Goal: Task Accomplishment & Management: Manage account settings

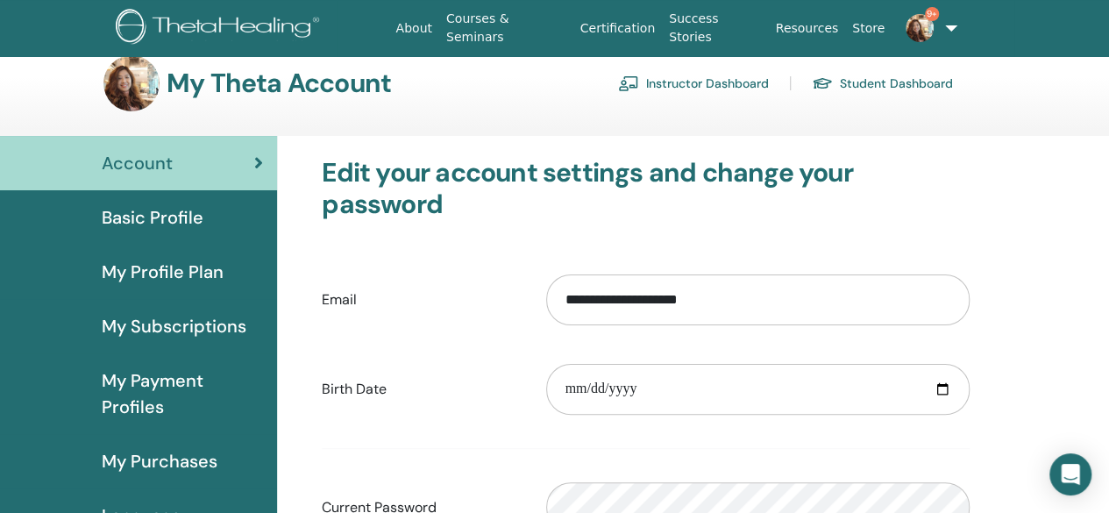
scroll to position [21, 0]
click at [696, 84] on link "Instructor Dashboard" at bounding box center [693, 84] width 151 height 28
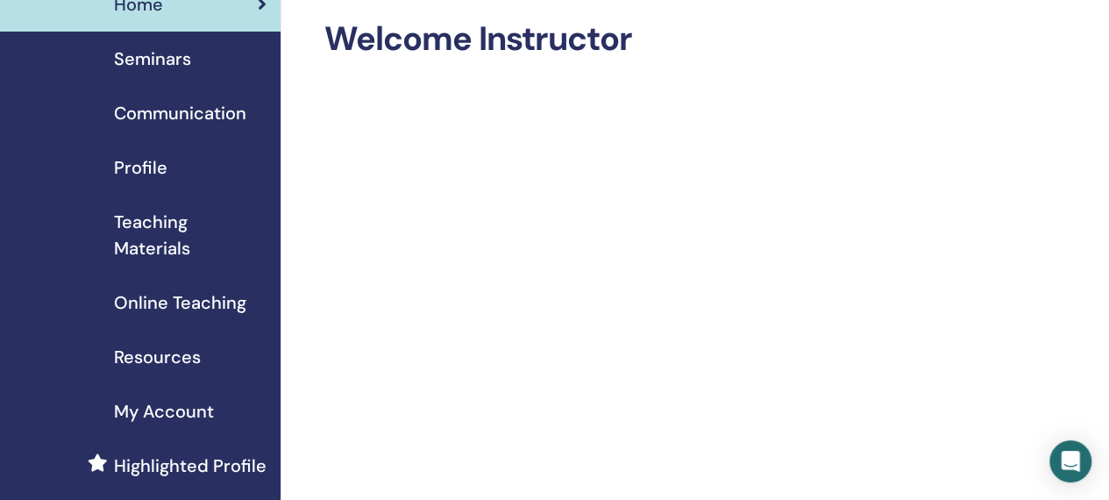
scroll to position [74, 0]
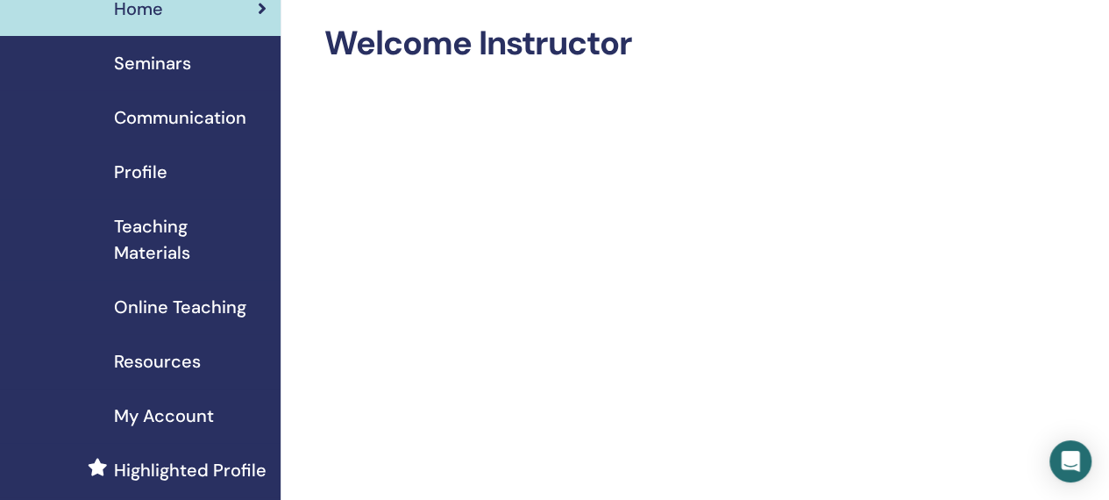
click at [147, 49] on link "Seminars" at bounding box center [140, 63] width 280 height 54
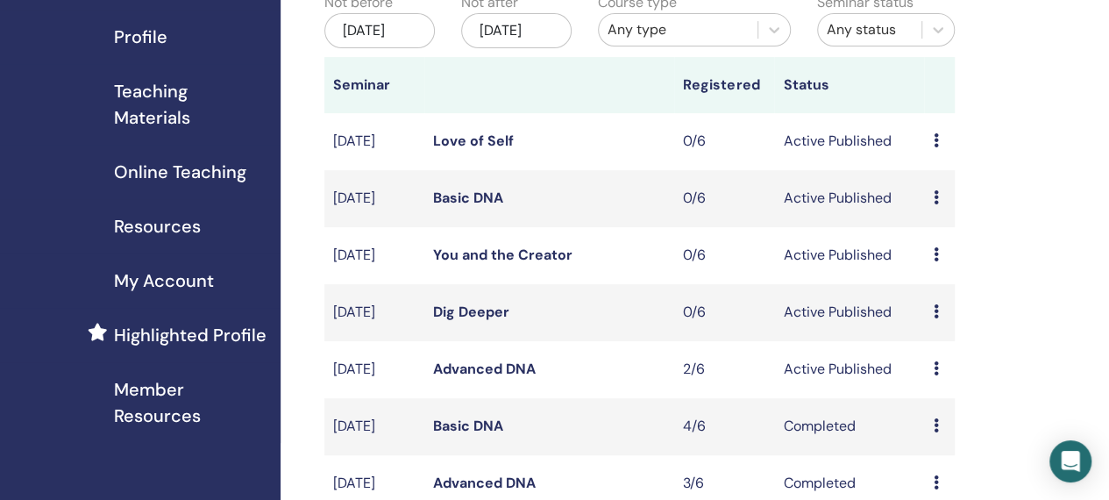
scroll to position [210, 0]
click at [937, 374] on icon at bounding box center [934, 367] width 5 height 14
click at [951, 459] on link "Attendees" at bounding box center [948, 458] width 67 height 18
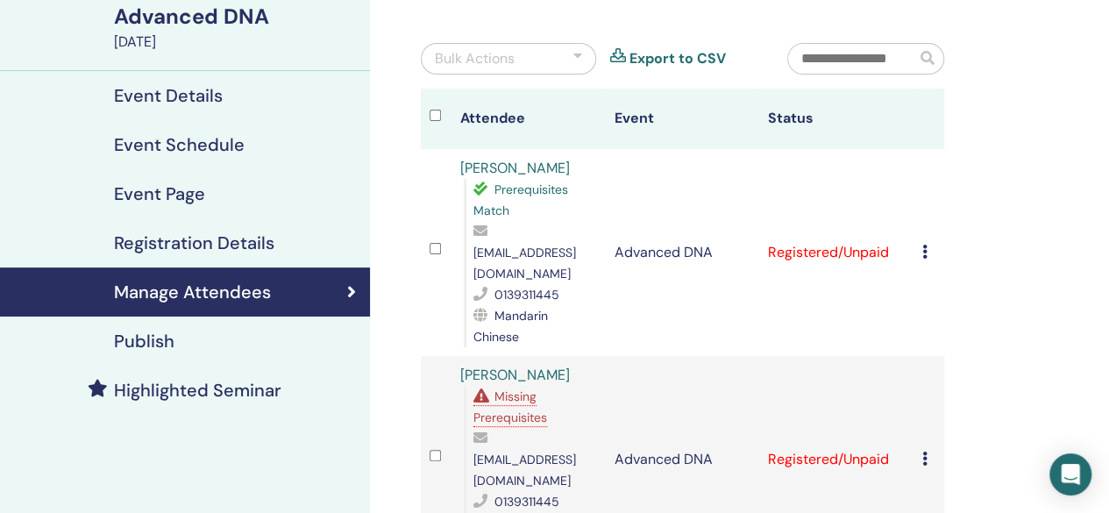
scroll to position [138, 0]
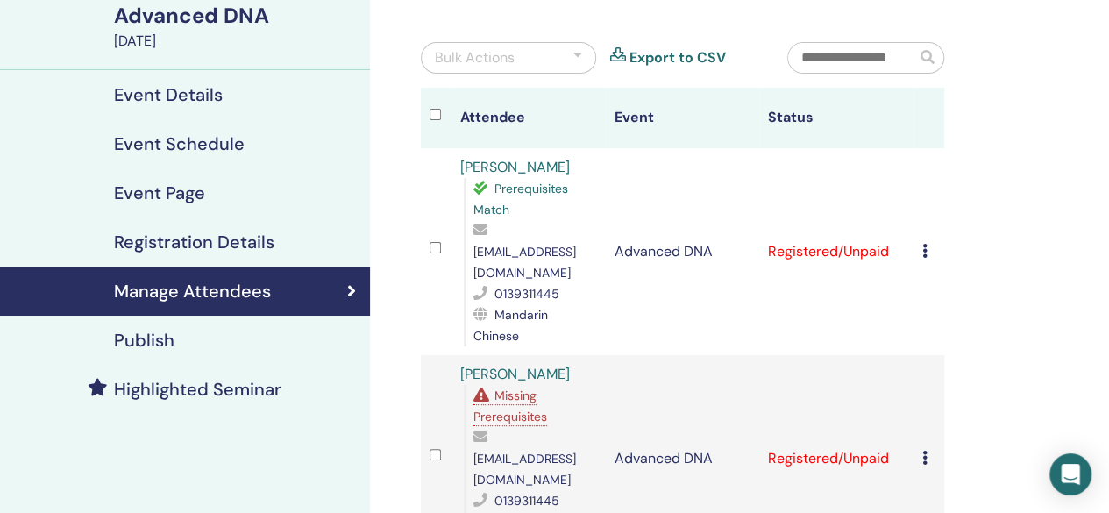
click at [931, 241] on div "Cancel Registration Do not auto-certify Mark as Paid Mark as Unpaid Mark as Abs…" at bounding box center [928, 251] width 13 height 21
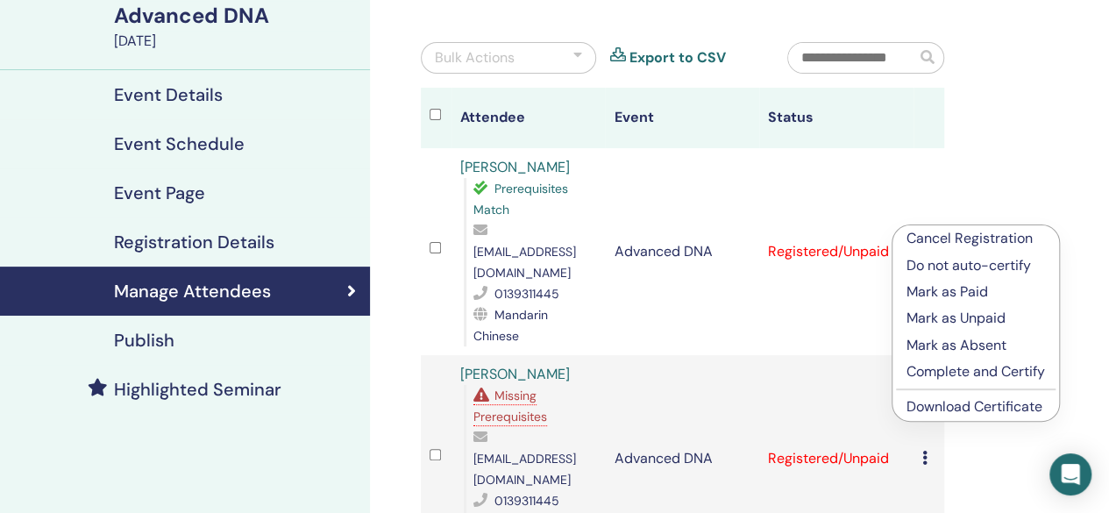
click at [1004, 235] on p "Cancel Registration" at bounding box center [975, 238] width 138 height 21
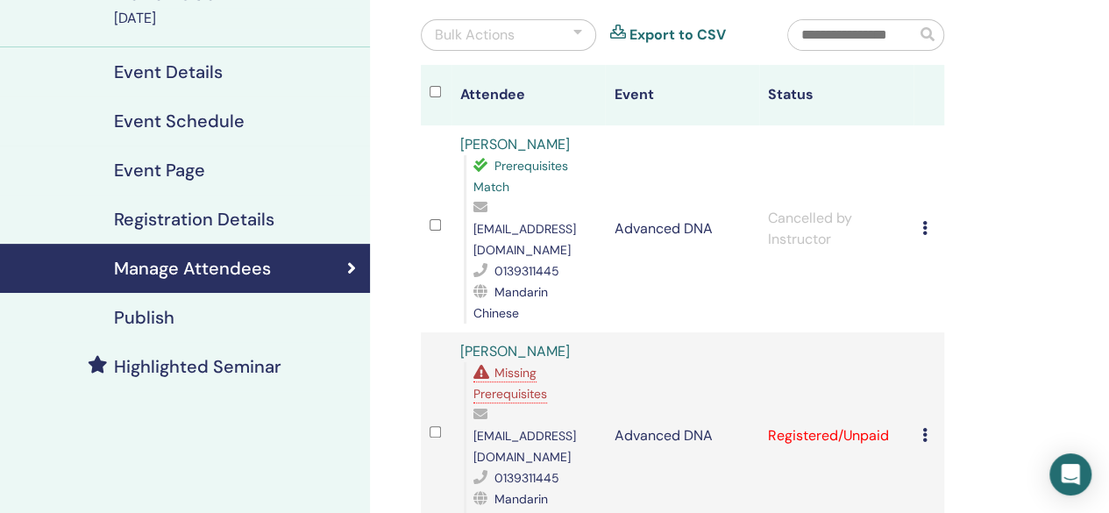
scroll to position [165, 0]
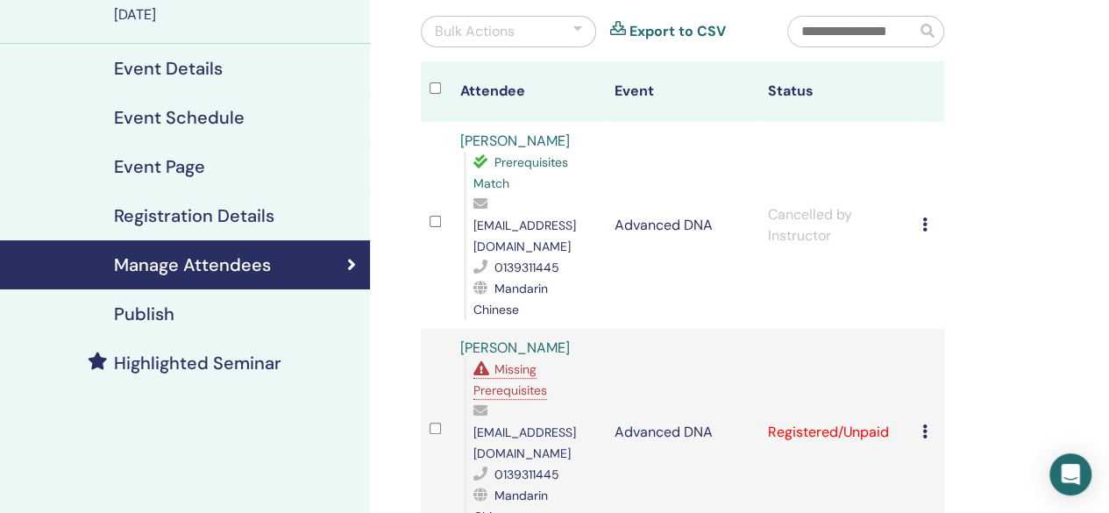
click at [932, 215] on div "Cancel Registration Do not auto-certify Mark as Paid Mark as Unpaid Mark as Abs…" at bounding box center [928, 225] width 13 height 21
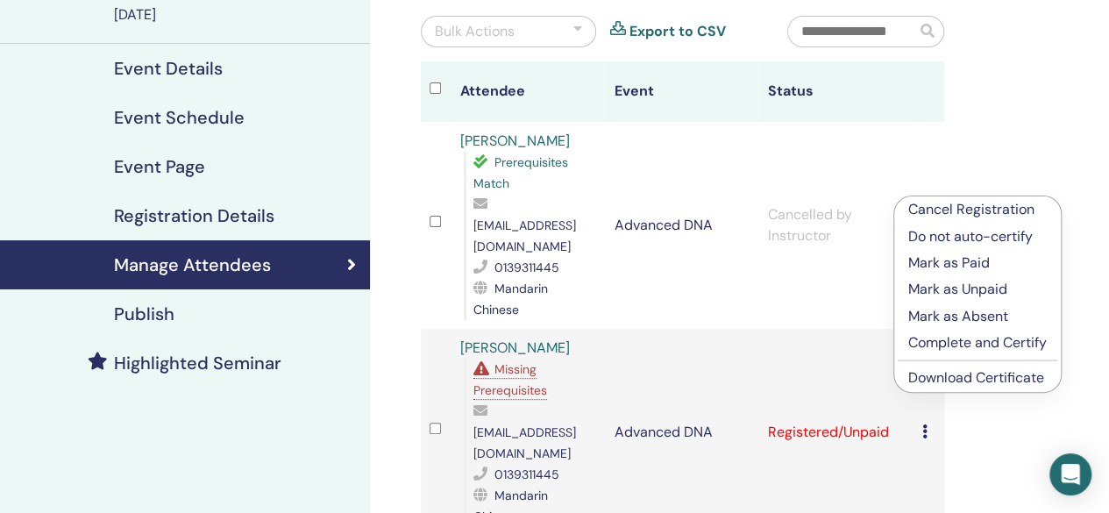
click at [954, 258] on p "Mark as Paid" at bounding box center [977, 262] width 138 height 21
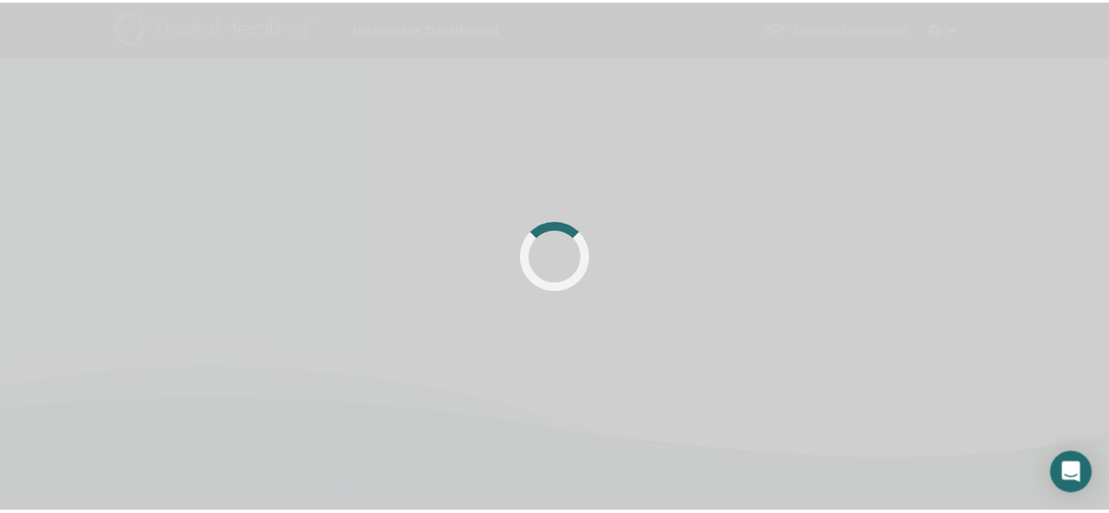
scroll to position [165, 0]
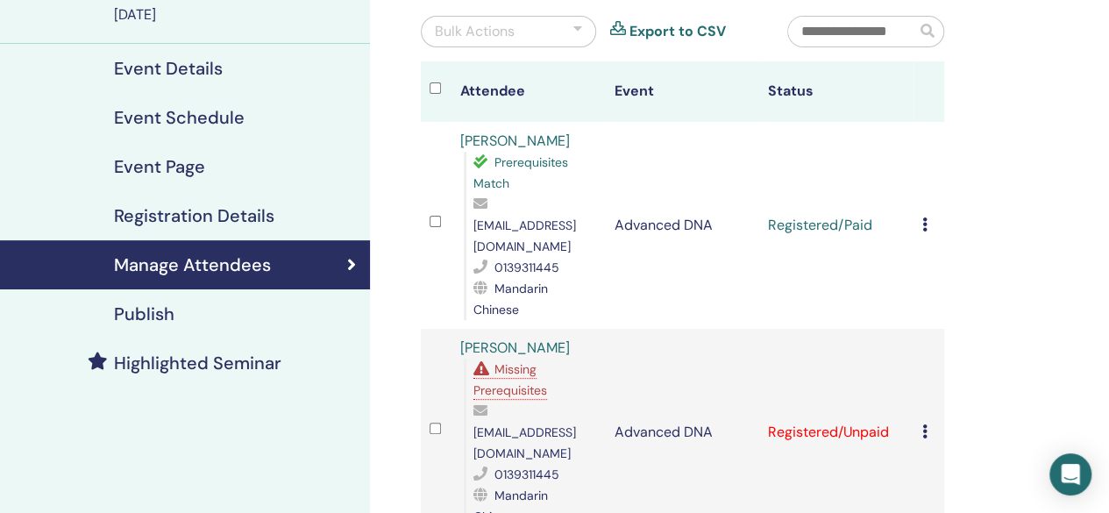
click at [925, 424] on icon at bounding box center [924, 431] width 5 height 14
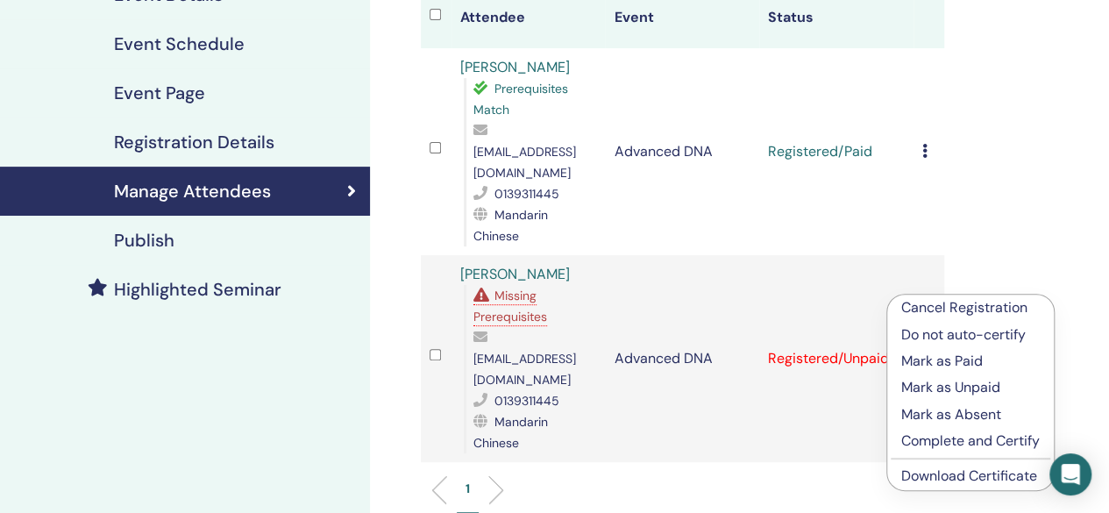
scroll to position [242, 0]
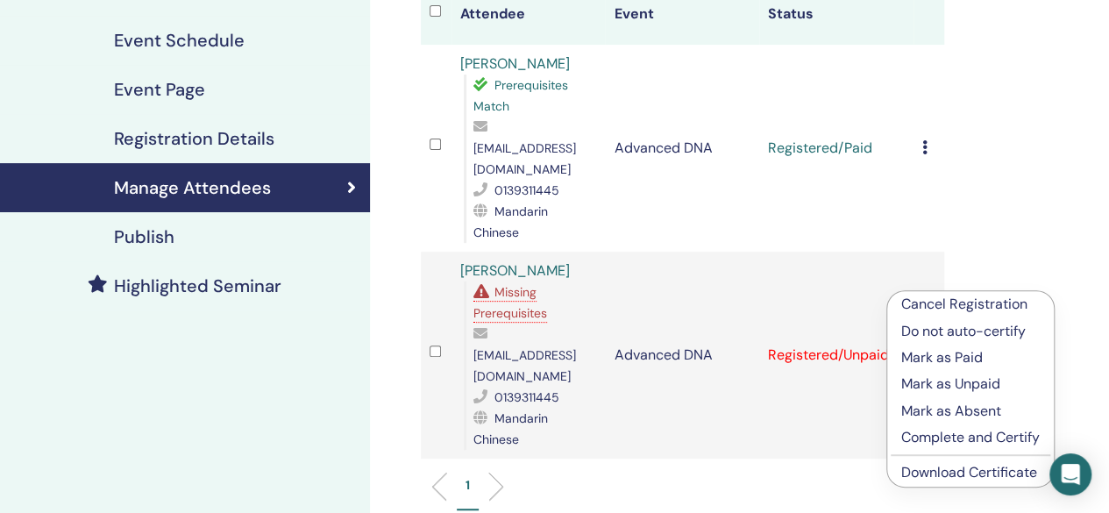
click at [997, 302] on p "Cancel Registration" at bounding box center [970, 304] width 138 height 21
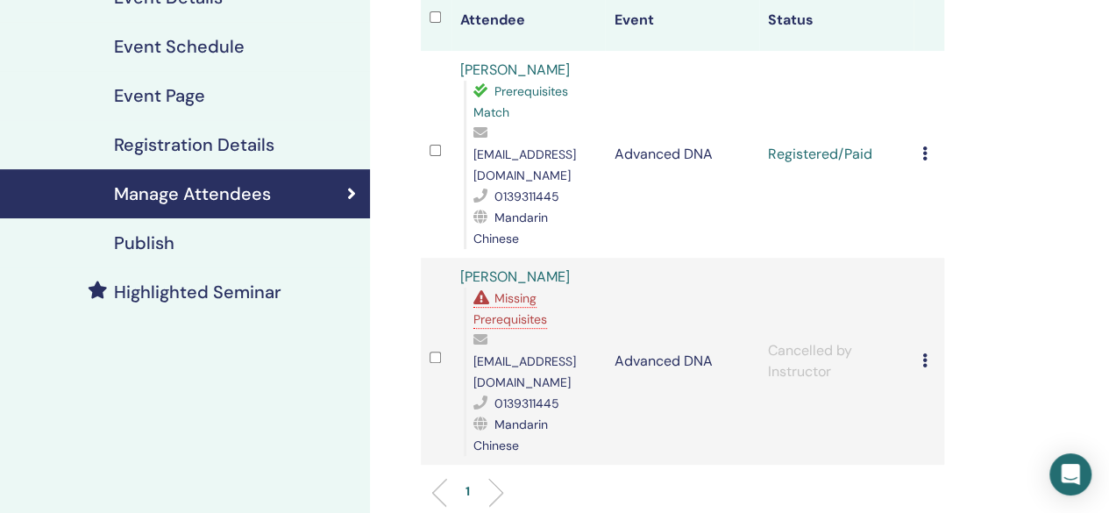
scroll to position [234, 0]
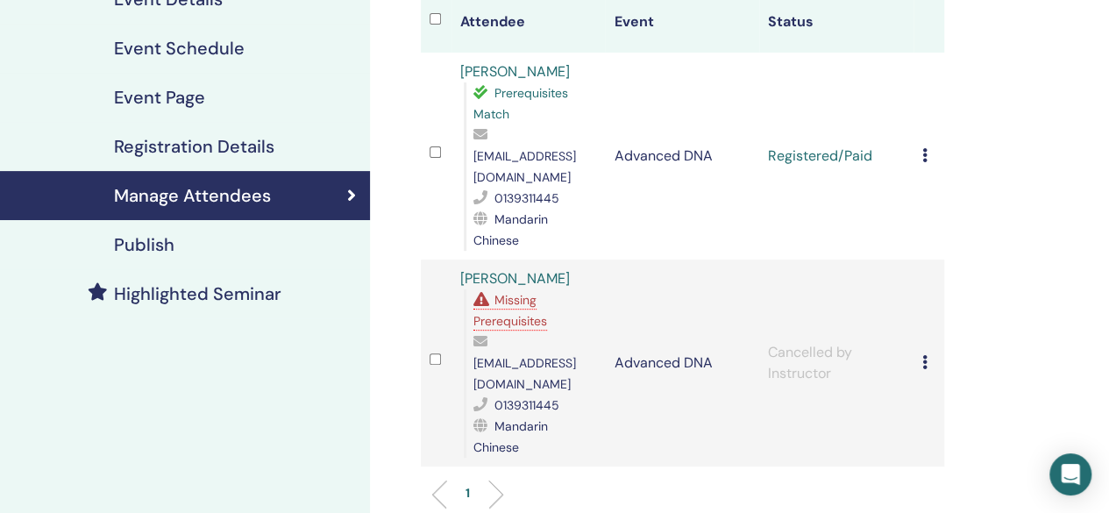
click at [926, 355] on icon at bounding box center [924, 362] width 5 height 14
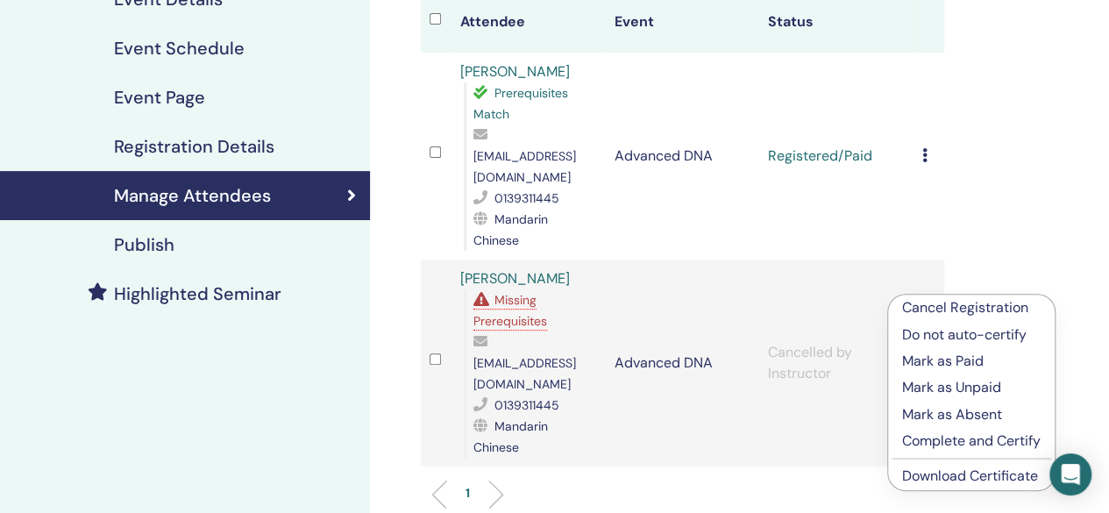
click at [790, 459] on div "Manage Attendees Bulk Actions Export to CSV Attendee Event Status [PERSON_NAME]…" at bounding box center [739, 301] width 739 height 959
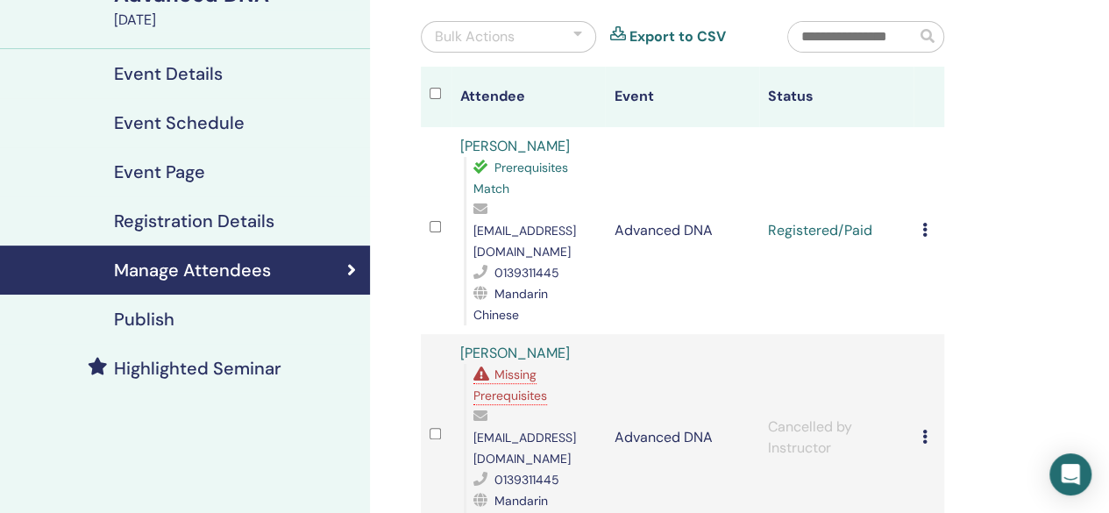
scroll to position [156, 0]
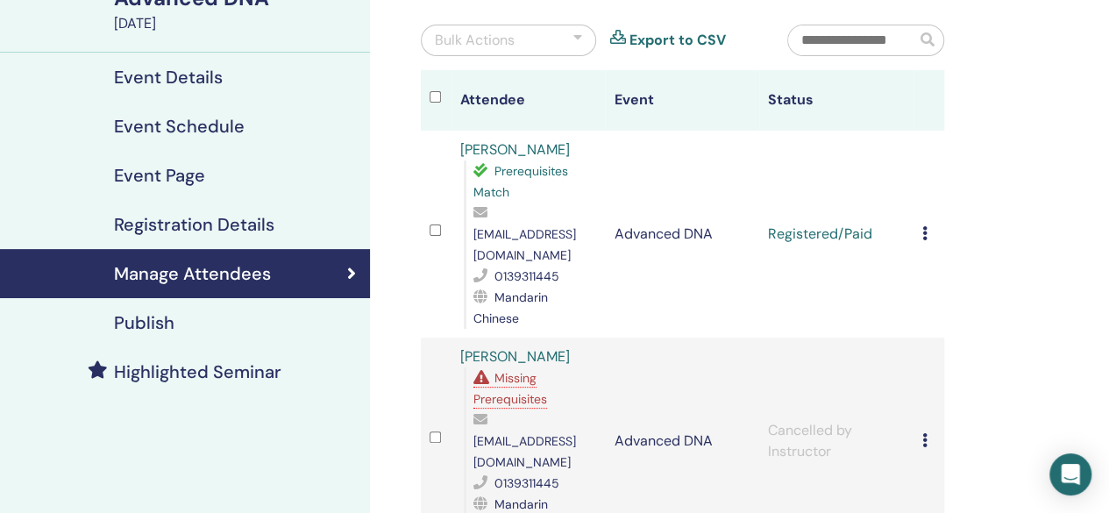
click at [929, 430] on div "Cancel Registration Do not auto-certify Mark as Paid Mark as Unpaid Mark as Abs…" at bounding box center [928, 440] width 13 height 21
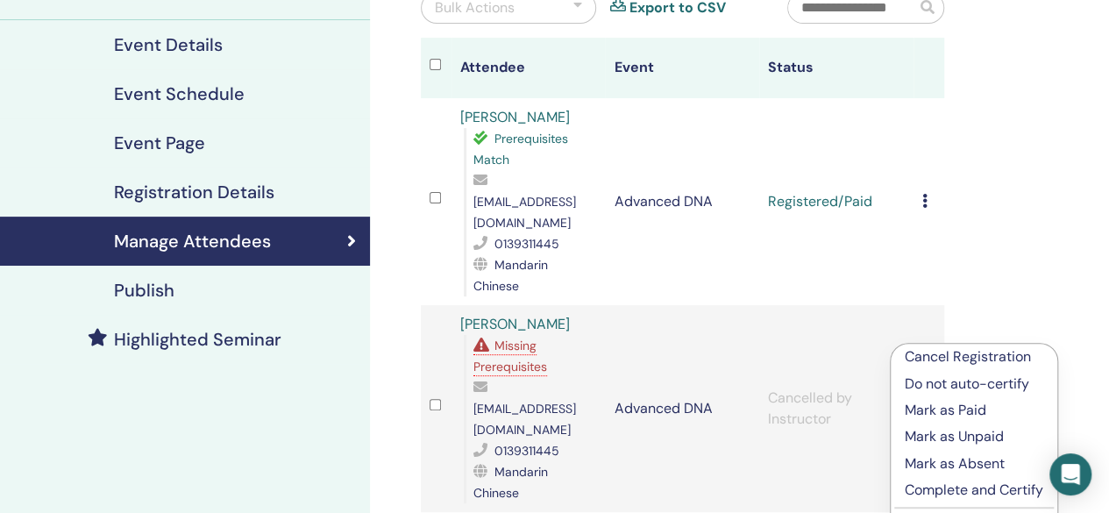
scroll to position [189, 0]
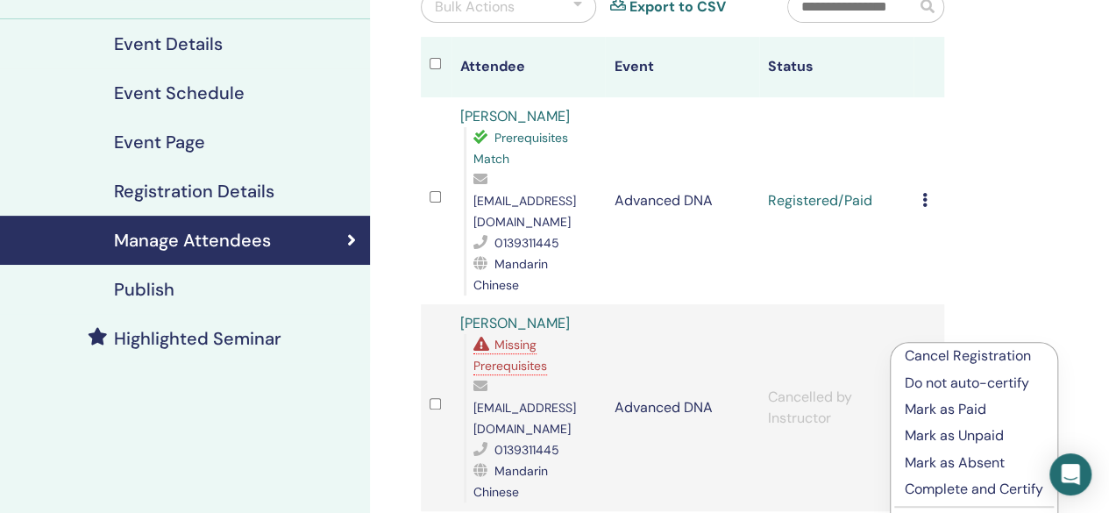
click at [992, 360] on p "Cancel Registration" at bounding box center [973, 355] width 138 height 21
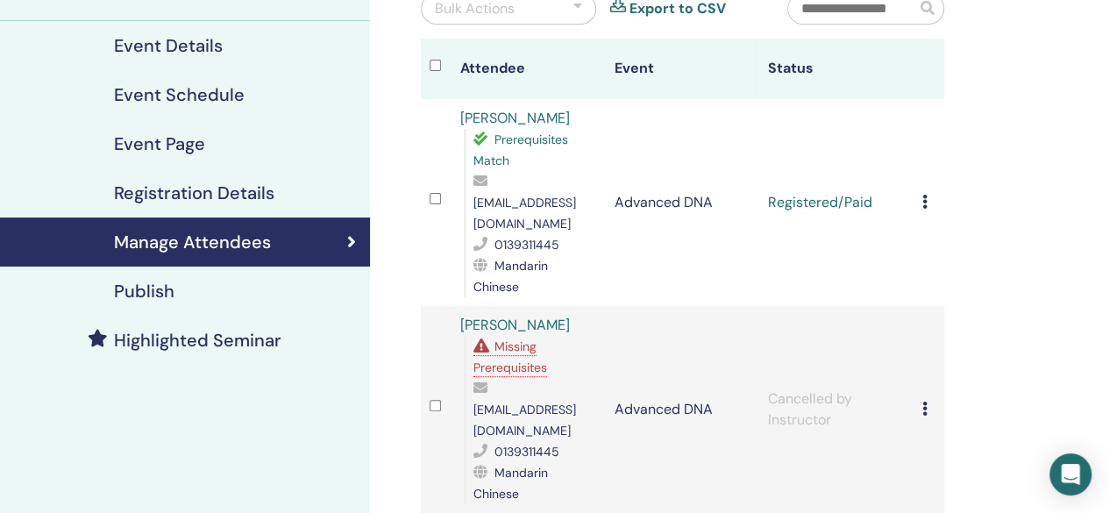
scroll to position [188, 0]
click at [927, 399] on div "Cancel Registration Do not auto-certify Mark as Paid Mark as Unpaid Mark as Abs…" at bounding box center [928, 409] width 13 height 21
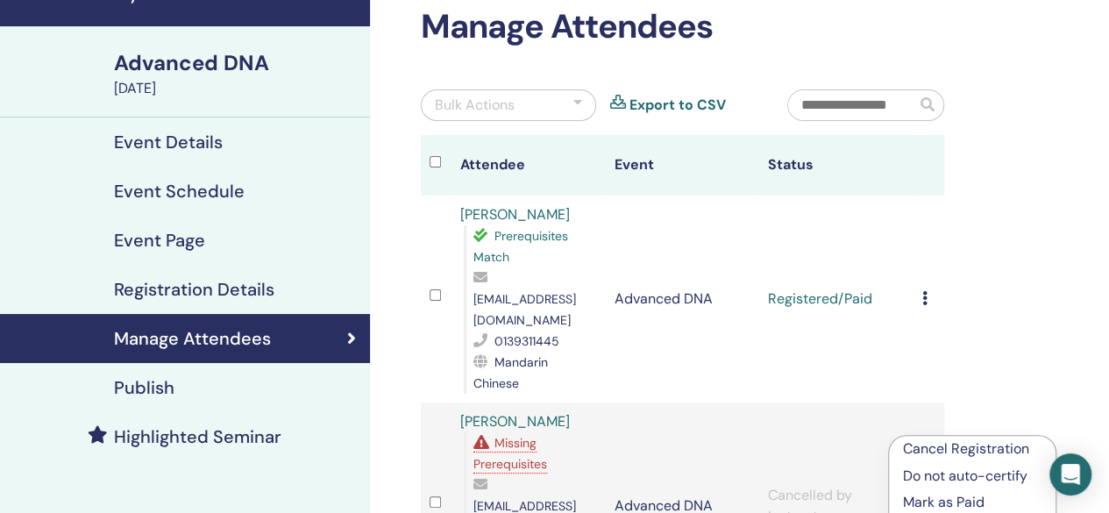
scroll to position [86, 0]
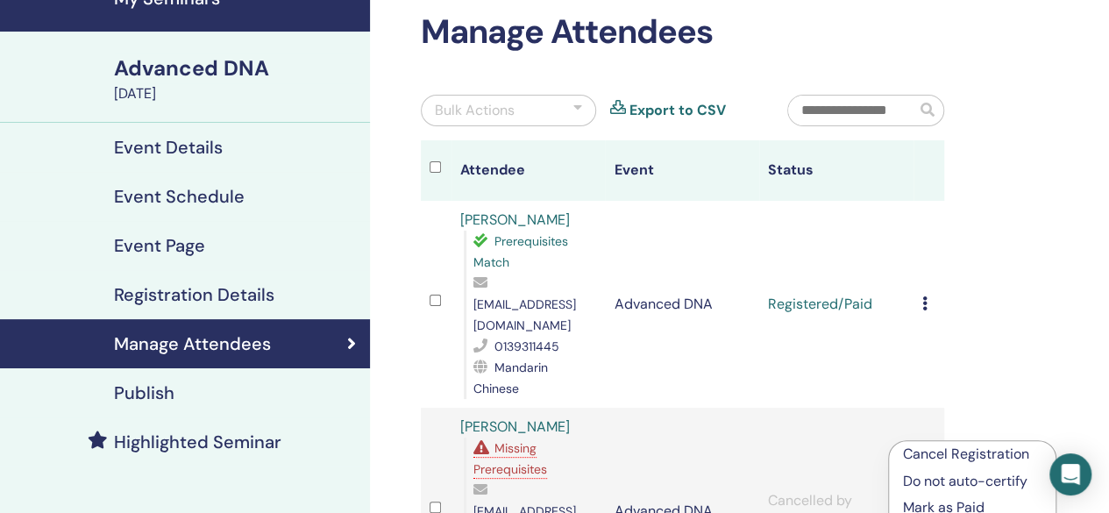
click at [927, 294] on div "Cancel Registration Do not auto-certify Mark as Paid Mark as Unpaid Mark as Abs…" at bounding box center [928, 304] width 13 height 21
click at [925, 296] on icon at bounding box center [924, 303] width 5 height 14
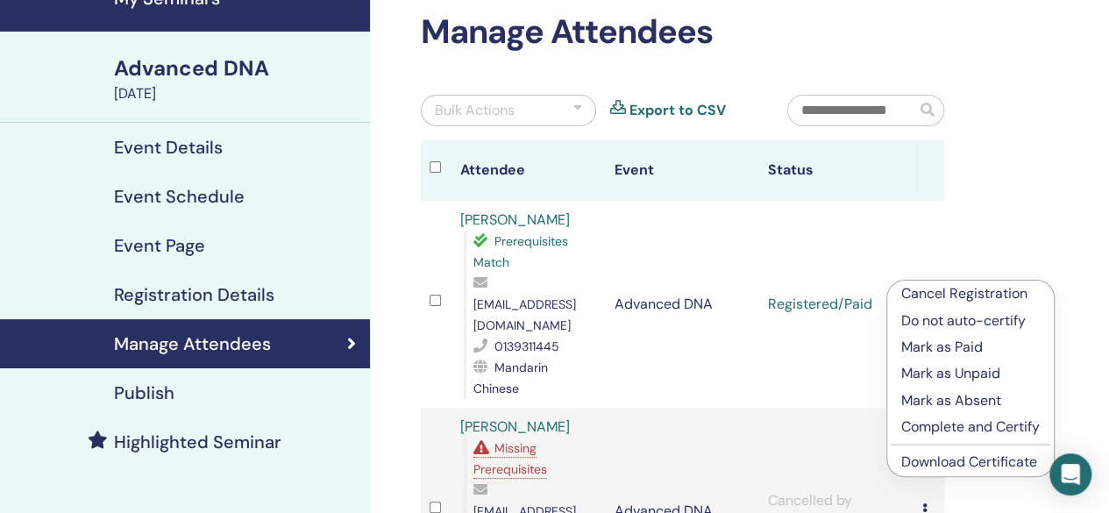
click at [977, 465] on link "Download Certificate" at bounding box center [969, 461] width 136 height 18
